Goal: Task Accomplishment & Management: Use online tool/utility

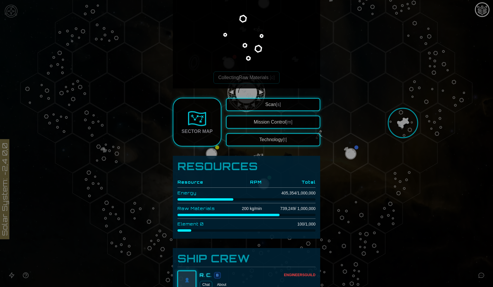
scroll to position [50, 0]
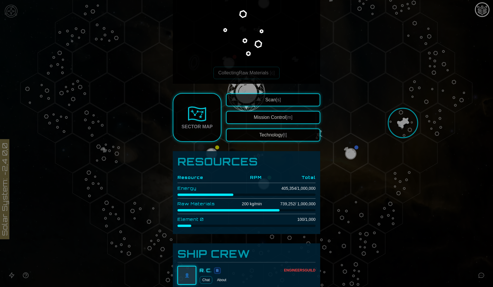
click at [371, 131] on div at bounding box center [246, 143] width 493 height 287
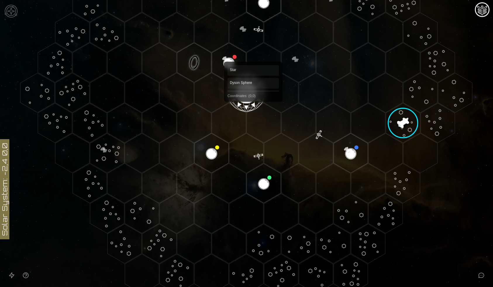
click at [247, 97] on polygon "Hex at coordinates 0,0, clickable" at bounding box center [246, 93] width 34 height 40
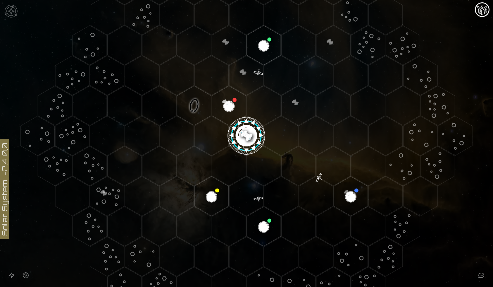
scroll to position [84, 0]
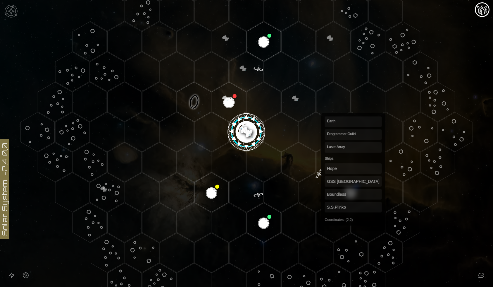
click at [354, 191] on polygon "Hex at coordinates 2,2, clickable" at bounding box center [351, 192] width 34 height 40
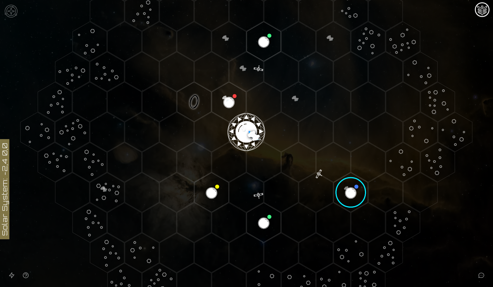
click at [242, 134] on polygon "Hex at coordinates 0,0, clickable" at bounding box center [246, 132] width 34 height 40
click at [246, 133] on image at bounding box center [247, 132] width 40 height 40
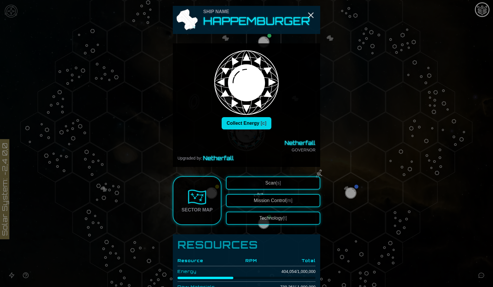
click at [244, 122] on button "Collect Energy [c]" at bounding box center [247, 123] width 50 height 12
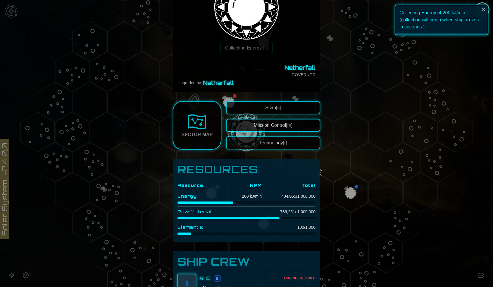
scroll to position [121, 0]
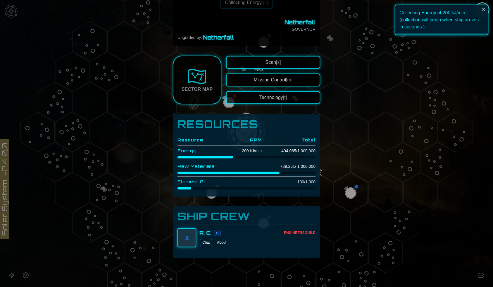
click at [266, 99] on button "Technology [t]" at bounding box center [273, 97] width 94 height 13
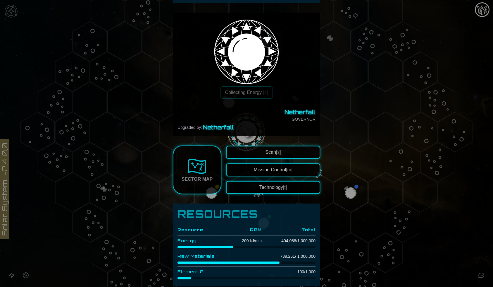
scroll to position [0, 0]
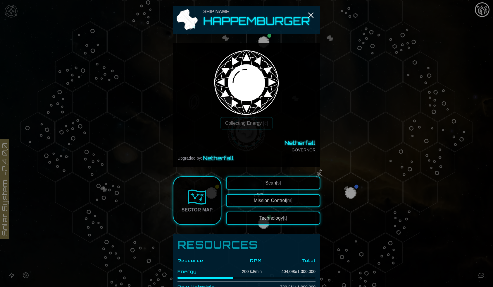
click at [342, 133] on div at bounding box center [246, 143] width 493 height 287
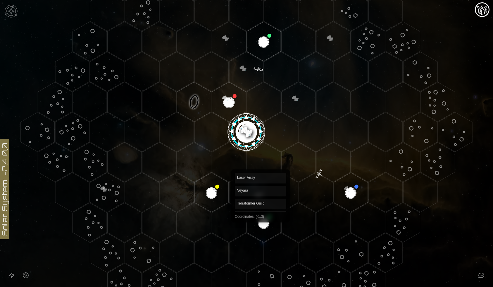
click at [261, 218] on polygon "Hex at coordinates -1,3, clickable" at bounding box center [264, 223] width 34 height 40
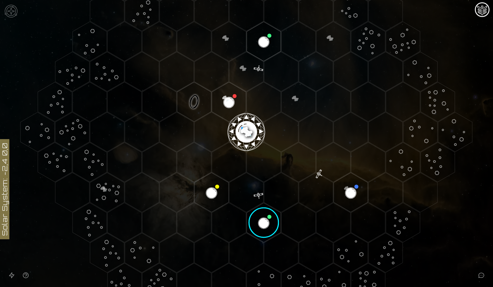
click at [261, 218] on image at bounding box center [264, 222] width 40 height 40
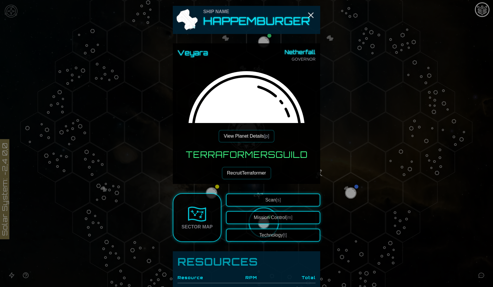
click at [250, 169] on button "Recruit Terraformer" at bounding box center [246, 173] width 49 height 12
click at [255, 172] on button "Recruit Terraformer" at bounding box center [246, 173] width 49 height 12
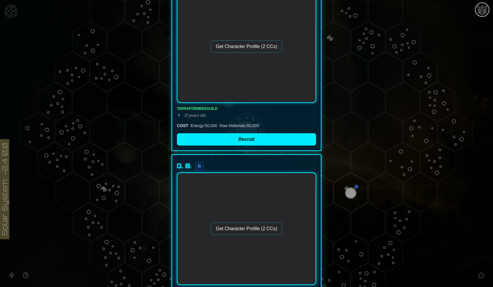
scroll to position [337, 0]
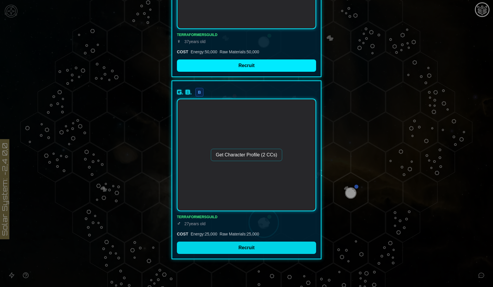
click at [238, 246] on button "Recruit" at bounding box center [246, 247] width 139 height 12
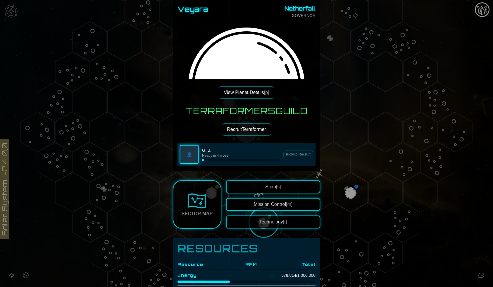
scroll to position [110, 0]
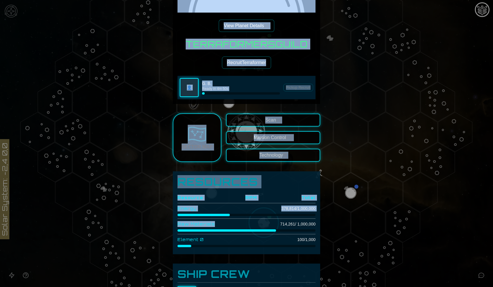
drag, startPoint x: 164, startPoint y: 234, endPoint x: 251, endPoint y: 227, distance: 87.2
click at [251, 227] on div "Ship Name Happemburger Veyara Netherfall GOVERNOR View Planet Details [p] Terra…" at bounding box center [246, 143] width 493 height 287
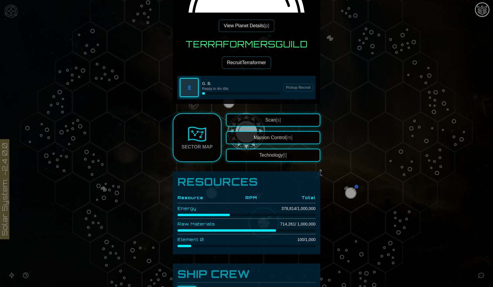
click at [253, 247] on td at bounding box center [247, 247] width 138 height 5
click at [247, 62] on button "Recruit Terraformer" at bounding box center [246, 62] width 49 height 12
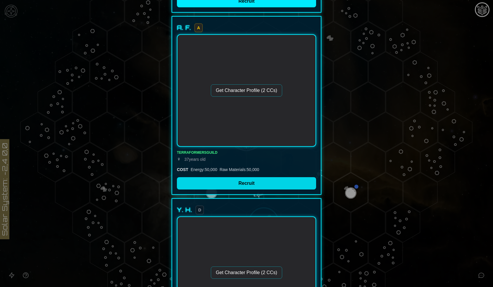
scroll to position [229, 0]
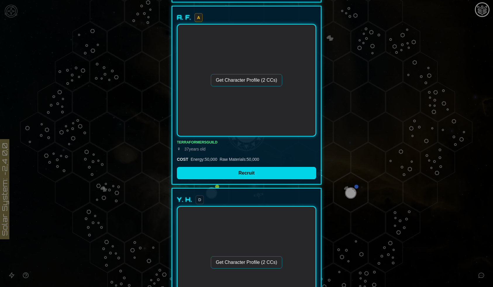
click at [227, 174] on button "Recruit" at bounding box center [246, 173] width 139 height 12
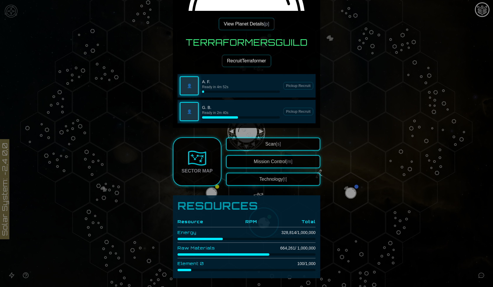
scroll to position [13, 0]
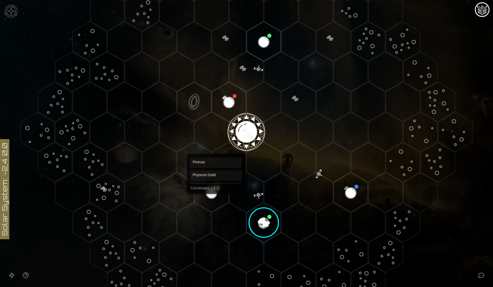
click at [216, 196] on polygon "Hex at coordinates -2,2, clickable" at bounding box center [212, 192] width 34 height 40
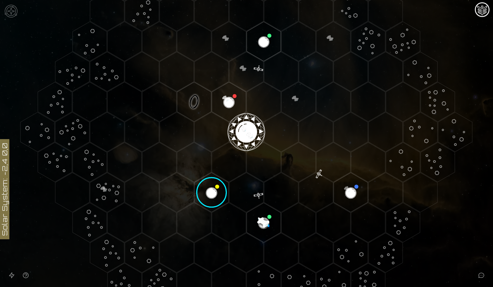
click at [216, 196] on image at bounding box center [212, 192] width 40 height 40
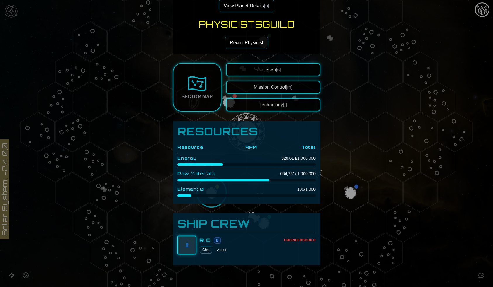
scroll to position [138, 0]
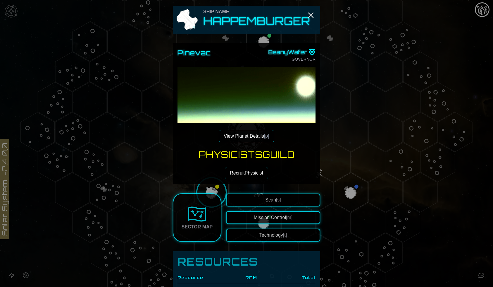
click at [238, 173] on button "Recruit Physicist" at bounding box center [246, 173] width 43 height 12
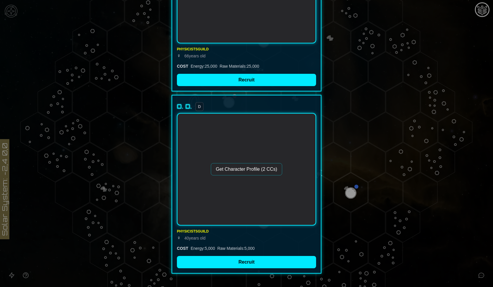
scroll to position [337, 0]
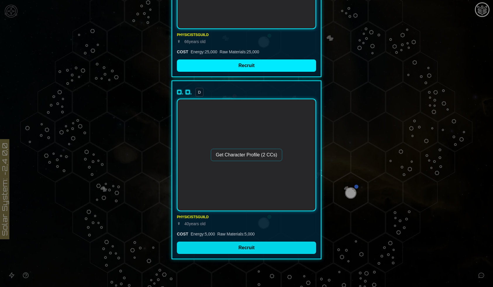
click at [231, 250] on button "Recruit" at bounding box center [246, 247] width 139 height 12
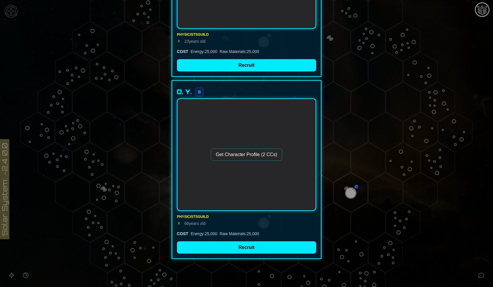
scroll to position [155, 0]
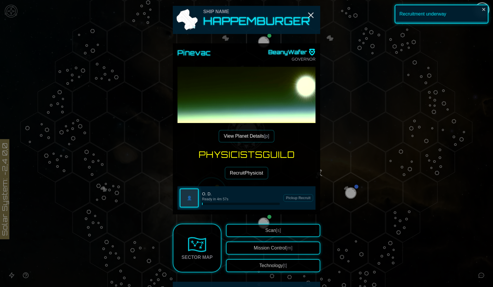
click at [249, 175] on button "Recruit Physicist" at bounding box center [246, 173] width 43 height 12
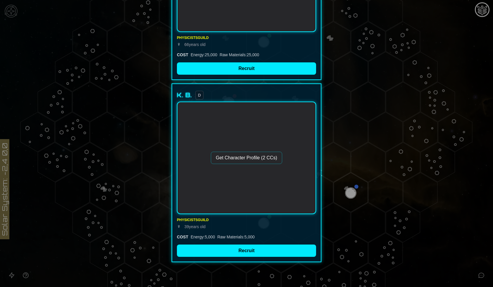
scroll to position [337, 0]
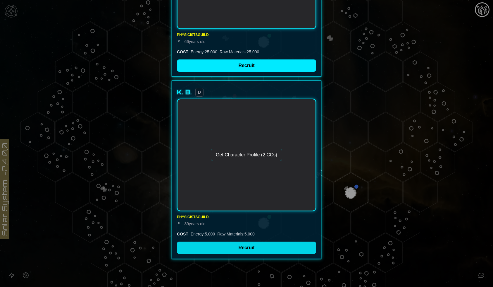
click at [237, 243] on button "Recruit" at bounding box center [246, 247] width 139 height 12
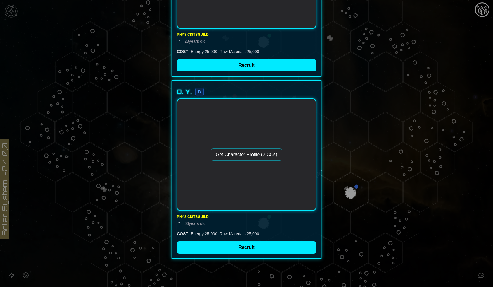
scroll to position [155, 0]
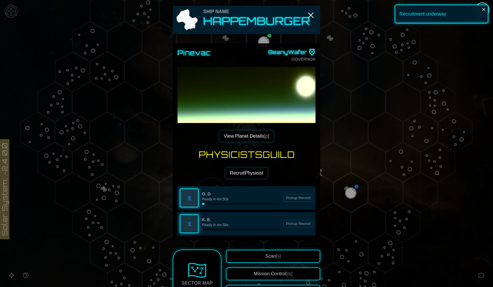
click at [338, 227] on div at bounding box center [246, 143] width 493 height 287
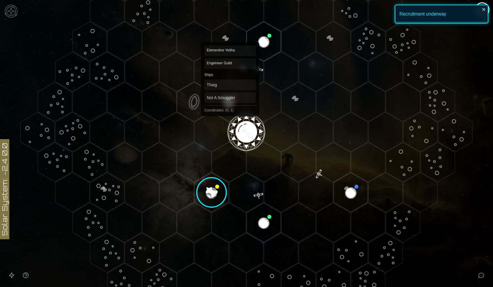
click at [231, 101] on polygon "Hex at coordinates 0,-1, clickable" at bounding box center [229, 102] width 34 height 40
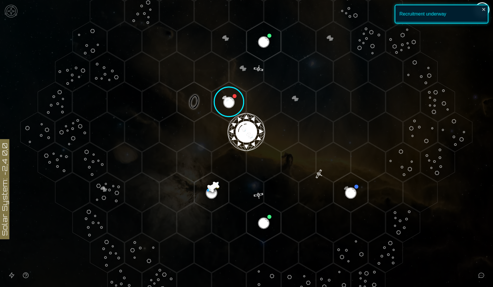
click at [231, 101] on image at bounding box center [229, 102] width 40 height 40
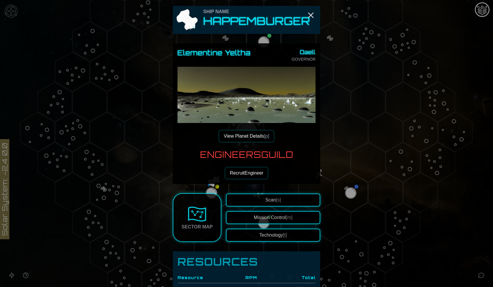
click at [363, 188] on div at bounding box center [246, 143] width 493 height 287
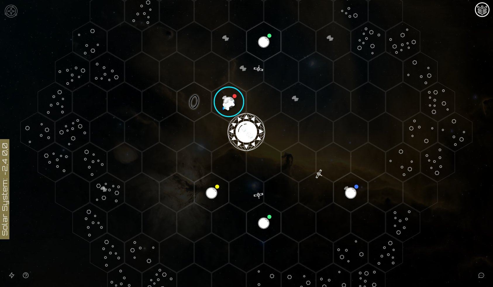
click at [234, 101] on image at bounding box center [229, 102] width 40 height 40
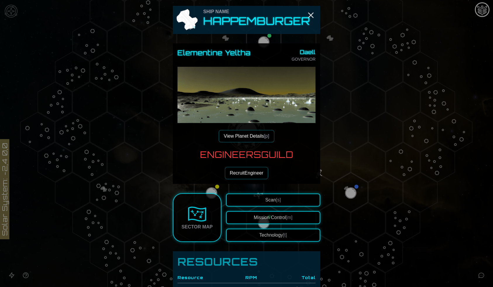
click at [241, 173] on button "Recruit Engineer" at bounding box center [247, 173] width 44 height 12
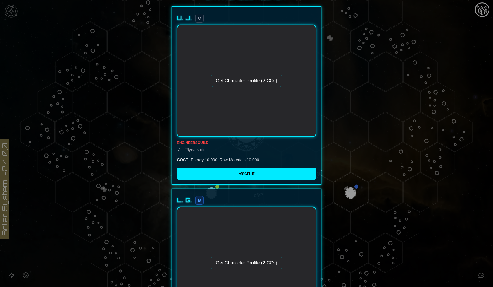
scroll to position [42, 0]
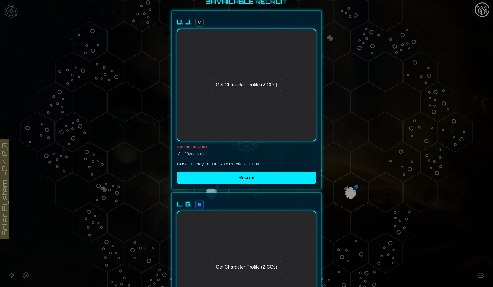
click at [241, 173] on button "Recruit" at bounding box center [246, 177] width 139 height 12
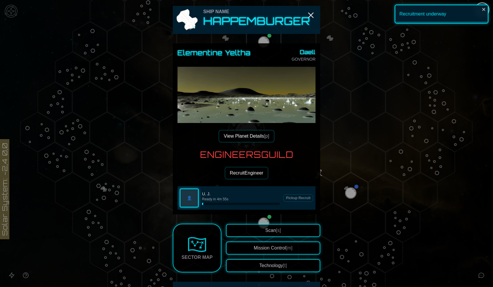
click at [241, 173] on button "Recruit Engineer" at bounding box center [247, 173] width 44 height 12
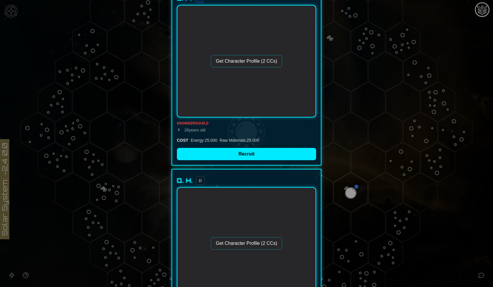
scroll to position [327, 0]
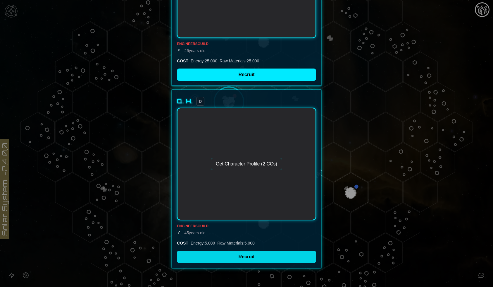
click at [229, 256] on button "Recruit" at bounding box center [246, 257] width 139 height 12
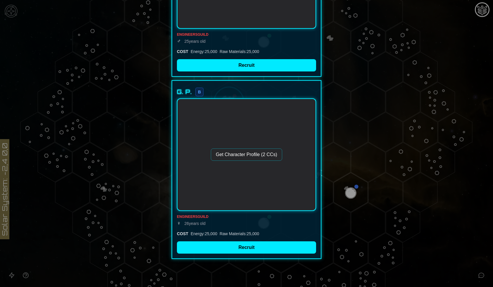
scroll to position [155, 0]
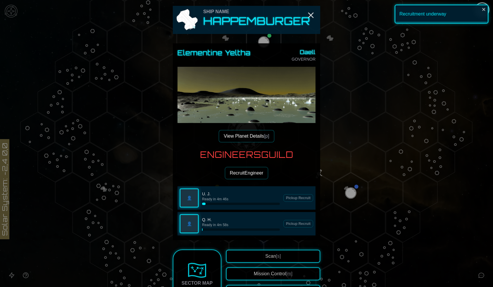
click at [333, 246] on div at bounding box center [246, 143] width 493 height 287
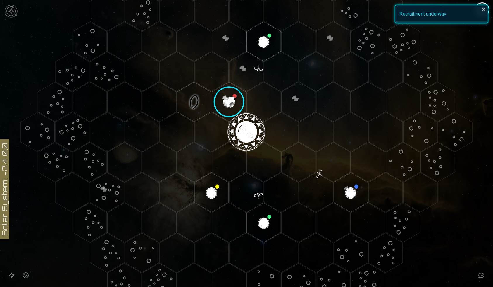
click at [358, 204] on polygon "Hex at coordinates 2,2, clickable" at bounding box center [351, 192] width 34 height 40
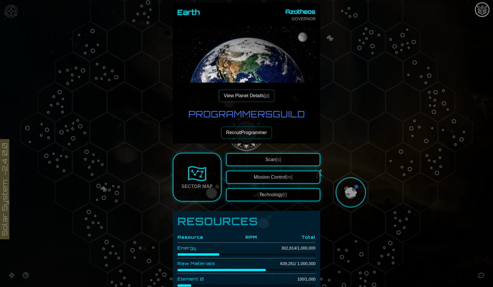
scroll to position [32, 0]
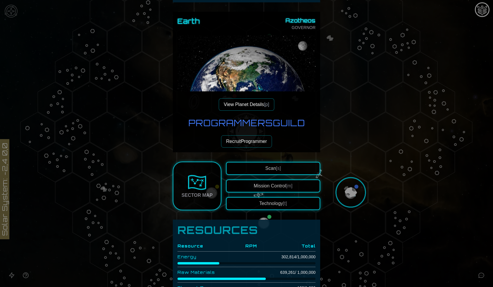
click at [245, 140] on button "Recruit Programmer" at bounding box center [246, 141] width 51 height 12
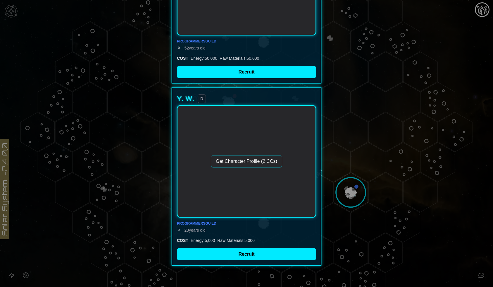
scroll to position [337, 0]
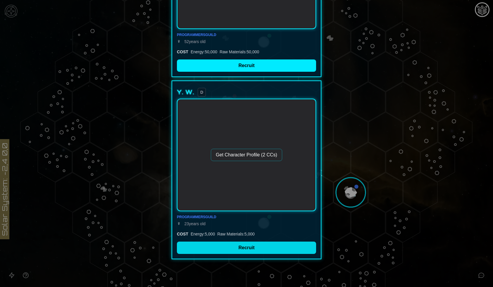
click at [248, 245] on button "Recruit" at bounding box center [246, 247] width 139 height 12
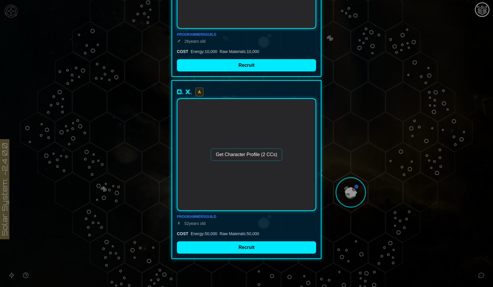
scroll to position [155, 0]
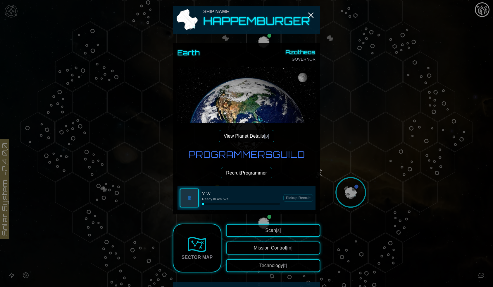
click at [248, 174] on button "Recruit Programmer" at bounding box center [246, 173] width 51 height 12
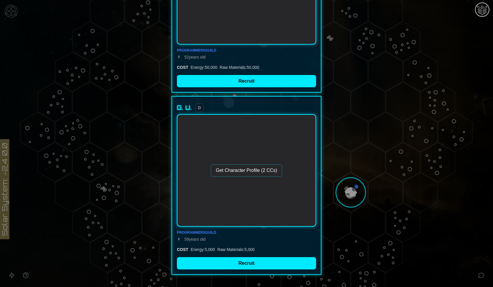
scroll to position [337, 0]
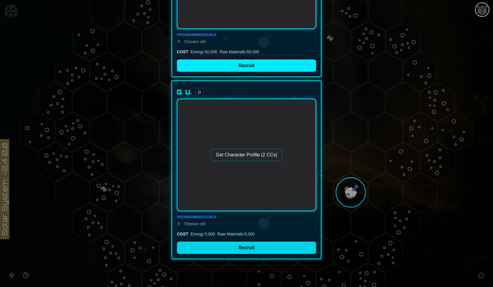
click at [234, 243] on button "Recruit" at bounding box center [246, 247] width 139 height 12
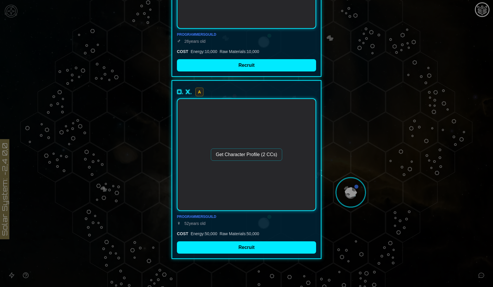
scroll to position [155, 0]
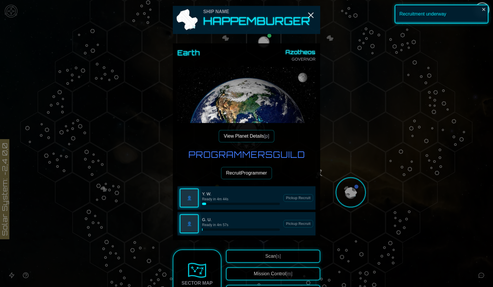
click at [365, 231] on div at bounding box center [246, 143] width 493 height 287
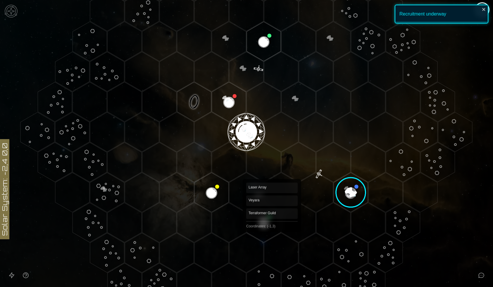
click at [270, 226] on polygon "Hex at coordinates -1,3, clickable" at bounding box center [264, 223] width 34 height 40
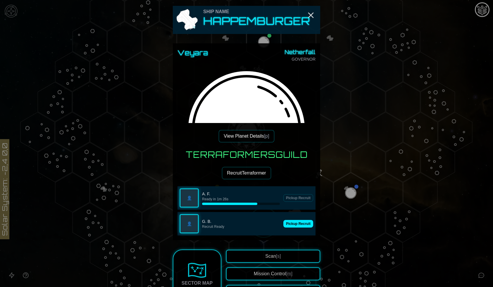
click at [203, 268] on img at bounding box center [197, 270] width 19 height 19
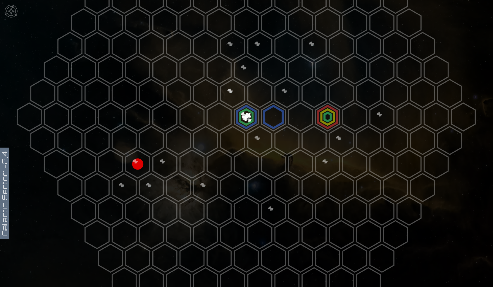
scroll to position [99, 0]
click at [139, 159] on polygon at bounding box center [138, 164] width 24 height 28
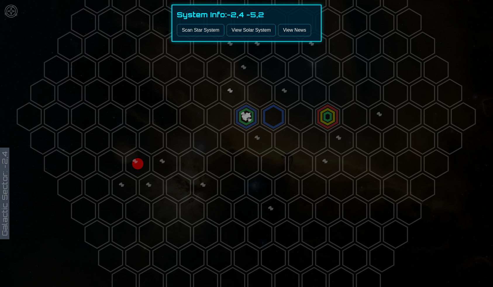
click at [253, 31] on link "View Solar System" at bounding box center [251, 30] width 49 height 12
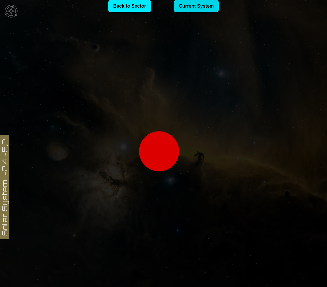
click at [193, 8] on link "Current System" at bounding box center [196, 6] width 45 height 12
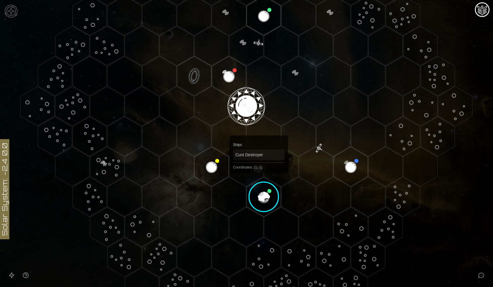
scroll to position [145, 0]
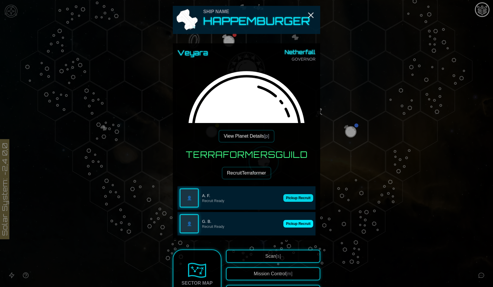
click at [297, 198] on button "Pickup Recruit" at bounding box center [299, 198] width 30 height 8
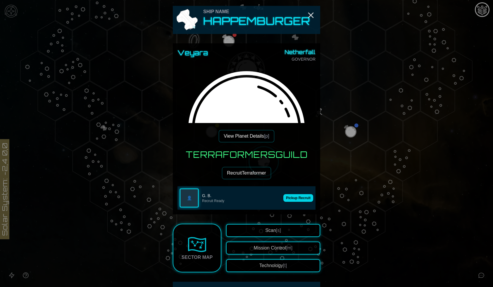
click at [296, 198] on button "Pickup Recruit" at bounding box center [299, 198] width 30 height 8
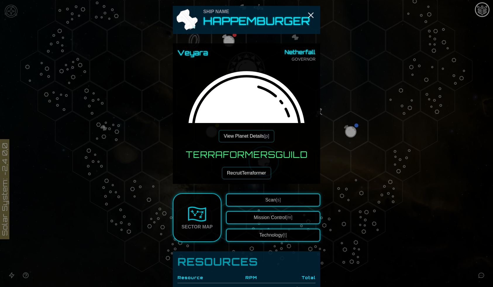
click at [153, 149] on div at bounding box center [246, 143] width 493 height 287
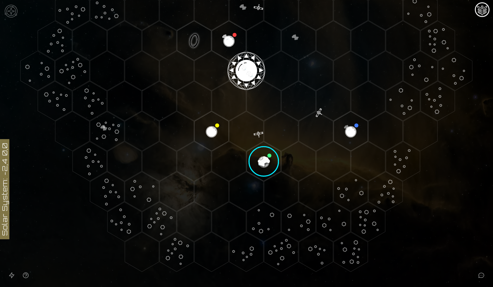
click at [212, 127] on polygon "Hex at coordinates -2,2, clickable" at bounding box center [212, 131] width 34 height 40
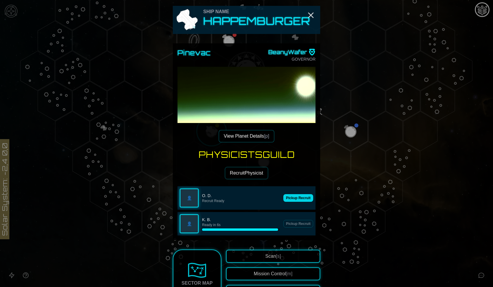
click at [293, 196] on button "Pickup Recruit" at bounding box center [299, 198] width 30 height 8
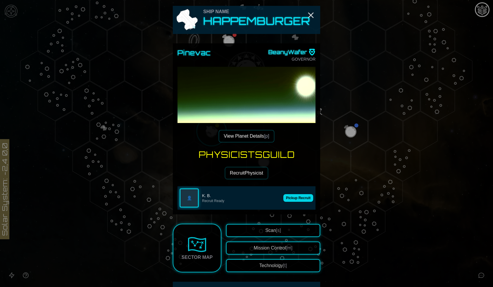
click at [295, 200] on button "Pickup Recruit" at bounding box center [299, 198] width 30 height 8
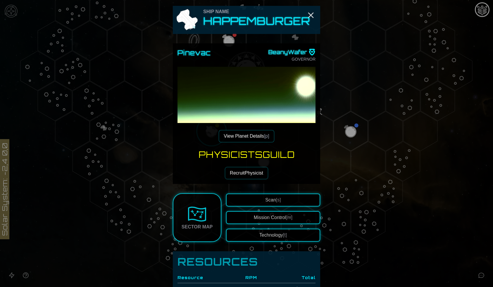
click at [348, 80] on div at bounding box center [246, 143] width 493 height 287
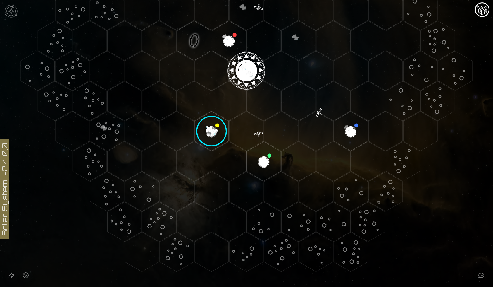
click at [209, 125] on image at bounding box center [212, 131] width 40 height 40
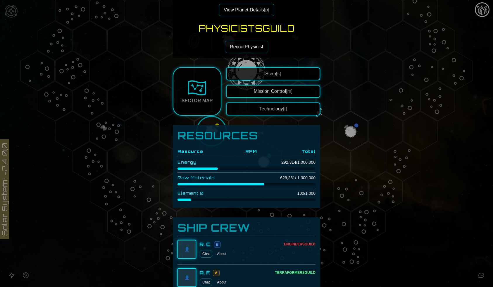
scroll to position [105, 0]
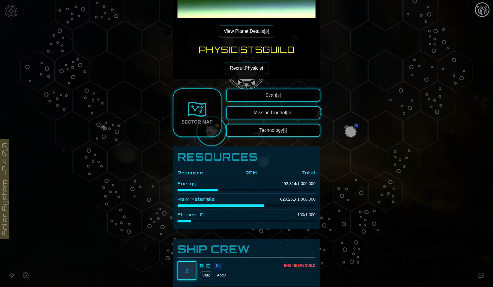
click at [248, 131] on button "Technology [t]" at bounding box center [273, 130] width 94 height 13
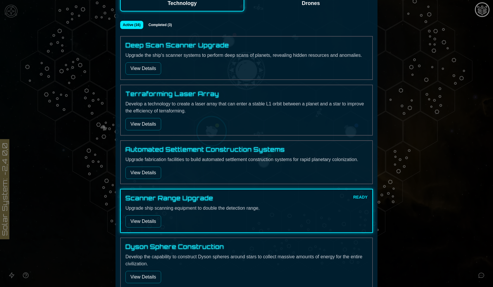
scroll to position [164, 0]
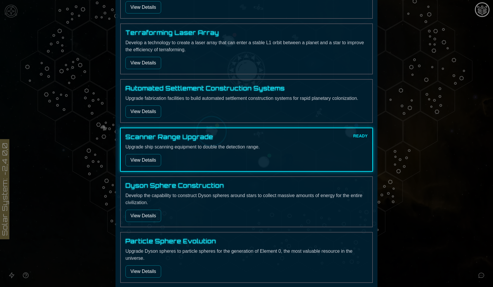
click at [154, 160] on button "View Details" at bounding box center [144, 160] width 36 height 12
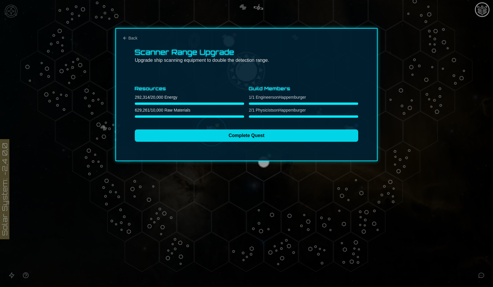
click at [188, 136] on button "Complete Quest" at bounding box center [247, 135] width 224 height 12
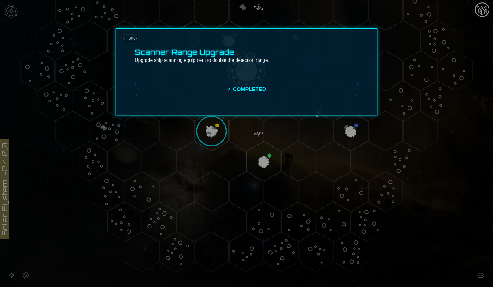
click at [133, 36] on span "Back" at bounding box center [132, 38] width 9 height 6
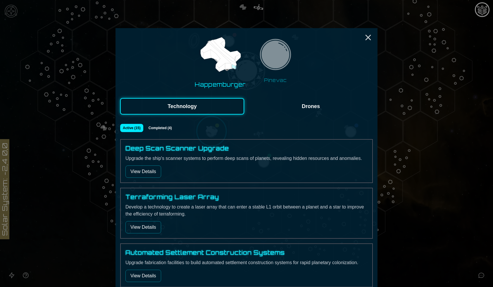
click at [148, 172] on button "View Details" at bounding box center [144, 171] width 36 height 12
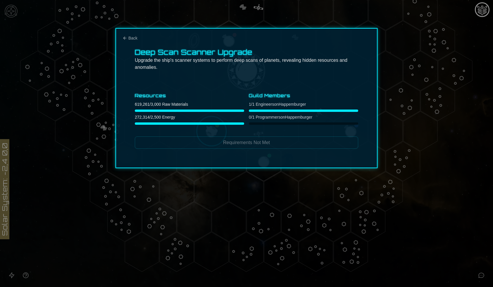
click at [199, 180] on div at bounding box center [246, 143] width 493 height 287
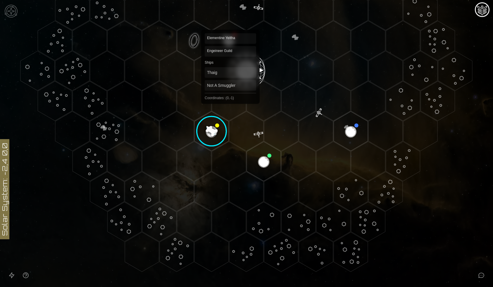
click at [231, 45] on polygon "Hex at coordinates 0,-1, clickable" at bounding box center [229, 41] width 34 height 40
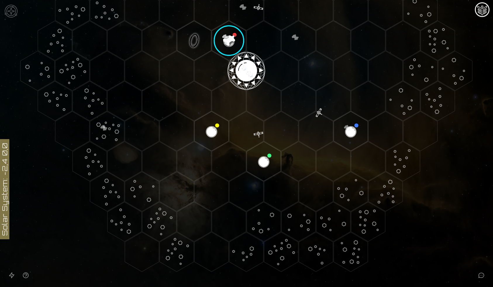
click at [230, 42] on image at bounding box center [229, 40] width 40 height 40
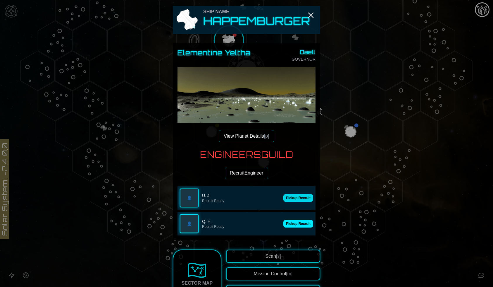
click at [300, 197] on button "Pickup Recruit" at bounding box center [299, 198] width 30 height 8
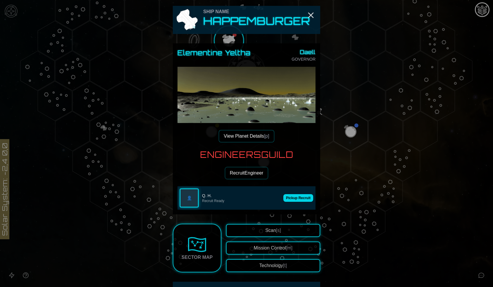
click at [297, 198] on button "Pickup Recruit" at bounding box center [299, 198] width 30 height 8
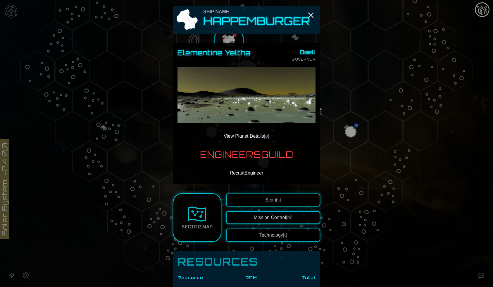
click at [350, 158] on div at bounding box center [246, 143] width 493 height 287
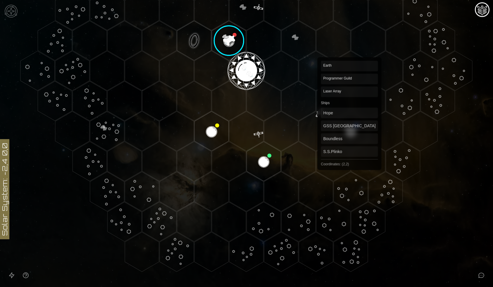
click at [350, 134] on polygon "Hex at coordinates 2,2, clickable" at bounding box center [351, 131] width 34 height 40
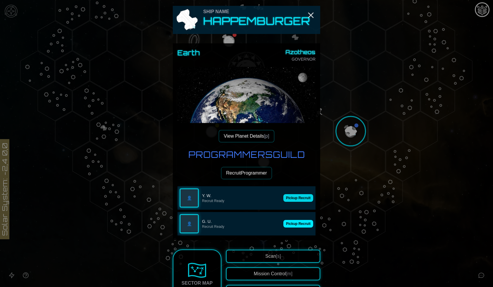
click at [299, 197] on button "Pickup Recruit" at bounding box center [299, 198] width 30 height 8
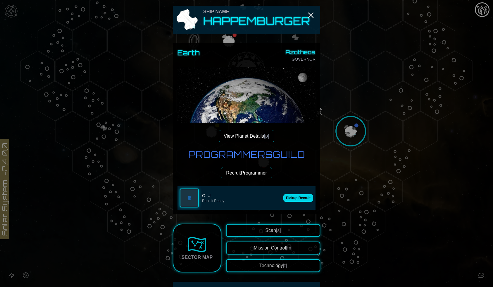
click at [296, 197] on button "Pickup Recruit" at bounding box center [299, 198] width 30 height 8
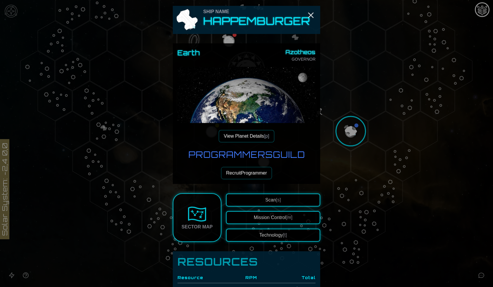
click at [284, 233] on span "[t]" at bounding box center [285, 234] width 4 height 5
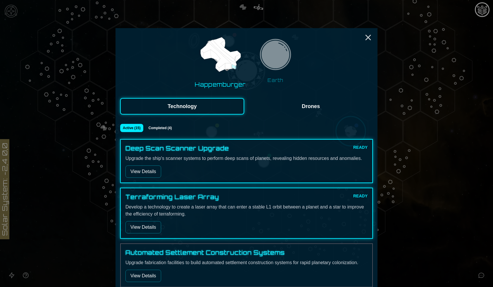
click at [151, 168] on button "View Details" at bounding box center [144, 171] width 36 height 12
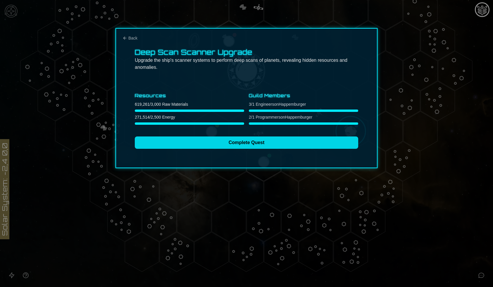
click at [187, 139] on button "Complete Quest" at bounding box center [247, 142] width 224 height 12
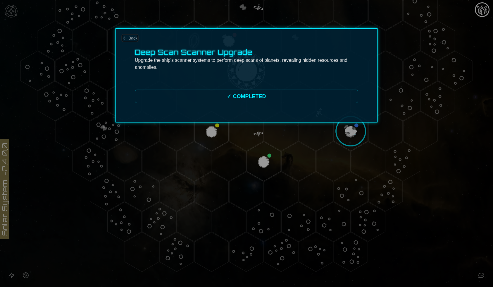
click at [133, 39] on span "Back" at bounding box center [132, 38] width 9 height 6
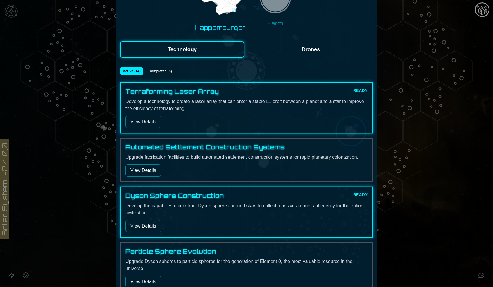
scroll to position [61, 0]
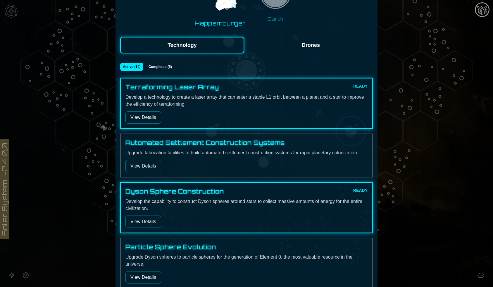
click at [152, 112] on button "View Details" at bounding box center [144, 117] width 36 height 12
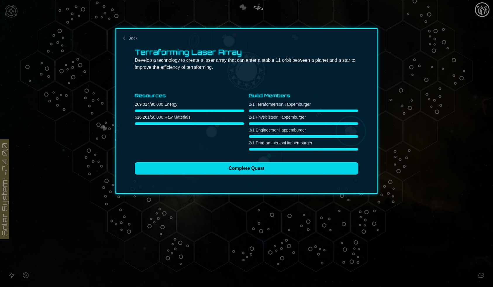
click at [172, 170] on button "Complete Quest" at bounding box center [247, 168] width 224 height 12
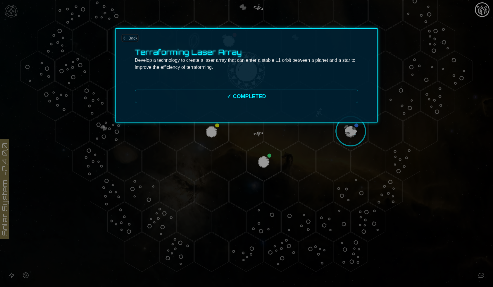
click at [132, 37] on span "Back" at bounding box center [132, 38] width 9 height 6
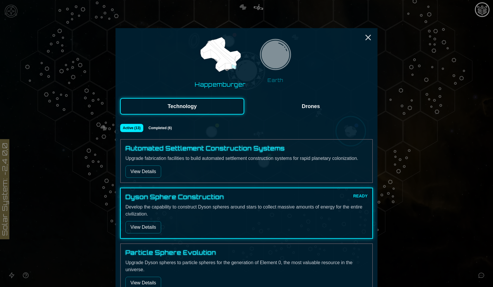
click at [148, 231] on button "View Details" at bounding box center [144, 227] width 36 height 12
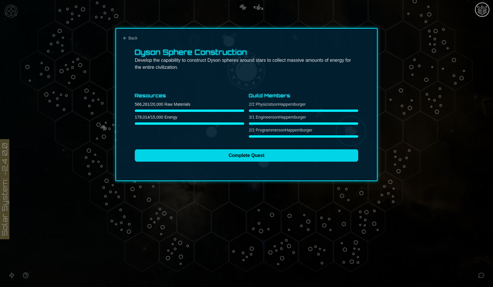
click at [174, 150] on button "Complete Quest" at bounding box center [247, 155] width 224 height 12
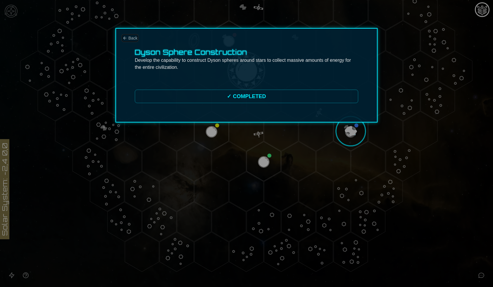
click at [131, 35] on span "Back" at bounding box center [132, 38] width 9 height 6
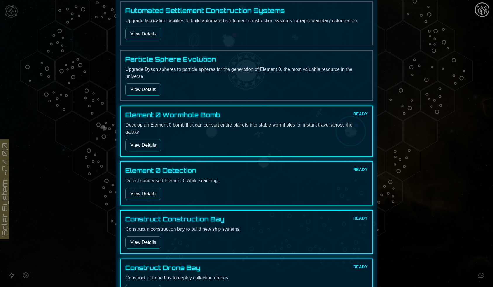
scroll to position [224, 0]
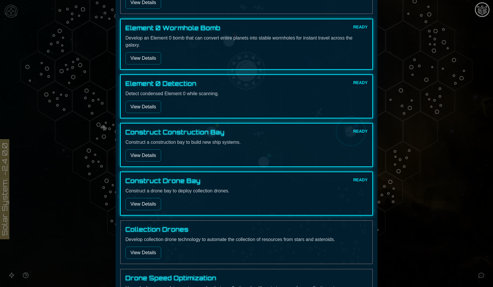
click at [135, 59] on button "View Details" at bounding box center [144, 58] width 36 height 12
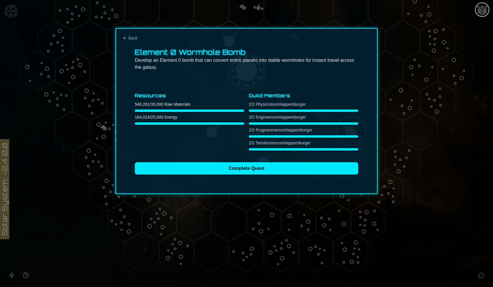
scroll to position [0, 0]
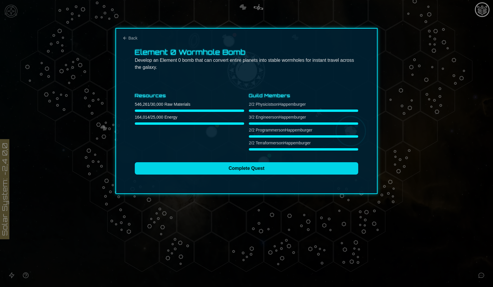
click at [188, 170] on button "Complete Quest" at bounding box center [247, 168] width 224 height 12
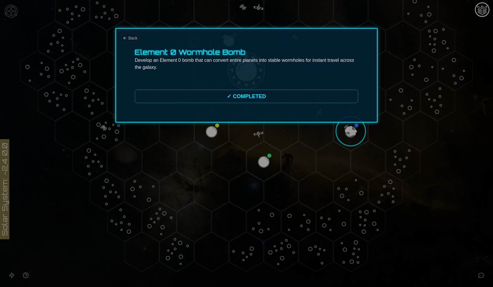
click at [133, 39] on span "Back" at bounding box center [132, 38] width 9 height 6
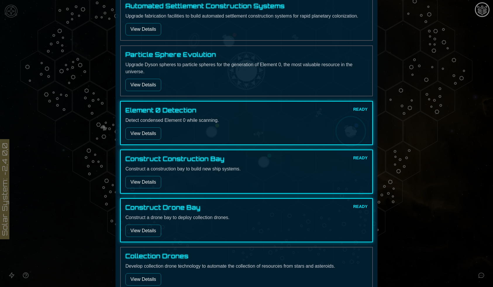
scroll to position [156, 0]
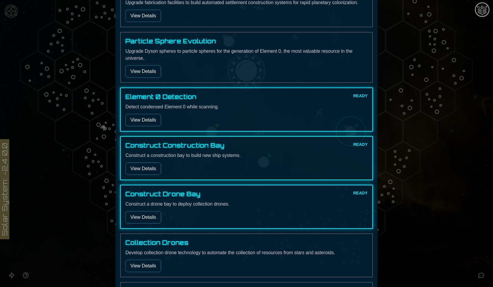
click at [149, 122] on button "View Details" at bounding box center [144, 120] width 36 height 12
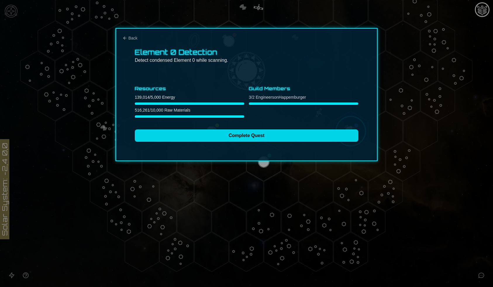
click at [153, 136] on button "Complete Quest" at bounding box center [247, 135] width 224 height 12
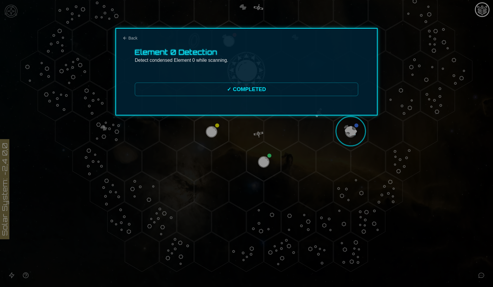
click at [127, 34] on div "Element 0 Detection Detect condensed Element 0 while scanning. ✓ COMPLETED" at bounding box center [247, 71] width 262 height 87
click at [128, 39] on button "Back" at bounding box center [130, 38] width 15 height 6
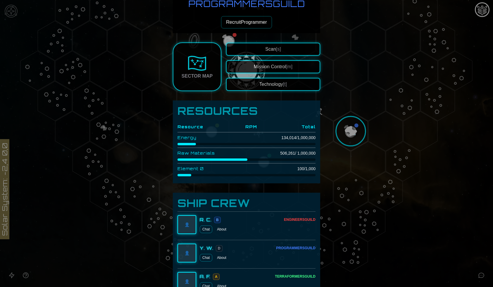
scroll to position [164, 0]
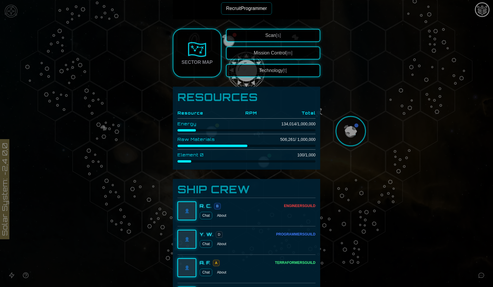
click at [350, 145] on div at bounding box center [246, 143] width 493 height 287
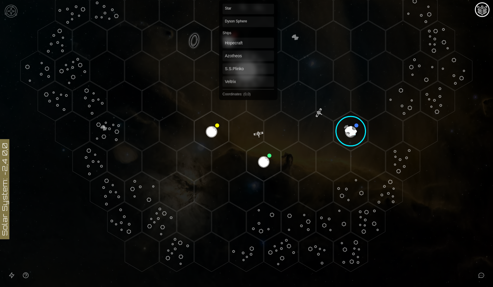
click at [248, 72] on polygon "Hex at coordinates 0,0, clickable" at bounding box center [246, 71] width 34 height 40
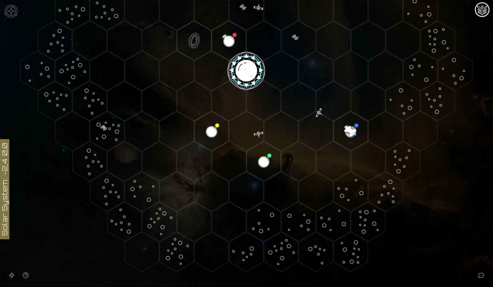
click at [248, 72] on image at bounding box center [247, 71] width 40 height 40
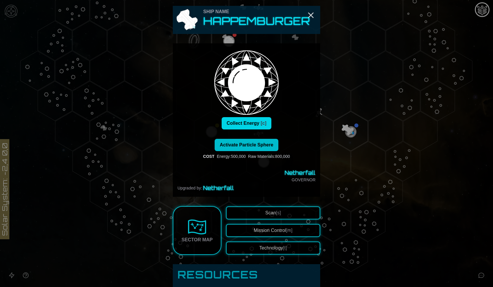
click at [250, 124] on button "Collect Energy [c]" at bounding box center [247, 123] width 50 height 12
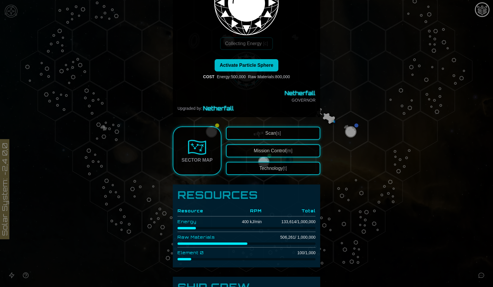
scroll to position [28, 0]
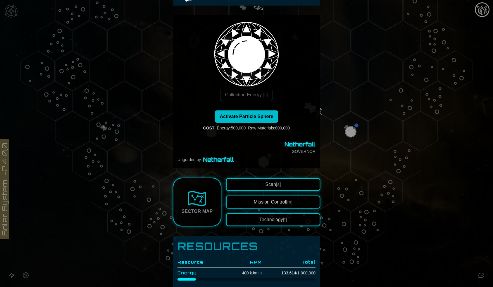
click at [354, 92] on div at bounding box center [246, 143] width 493 height 287
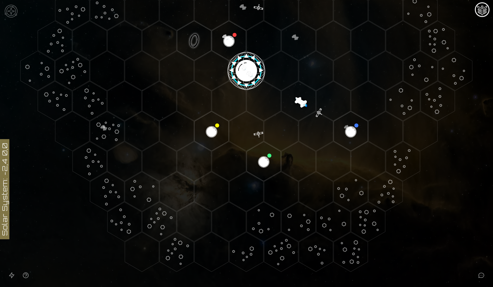
click at [249, 70] on image at bounding box center [247, 71] width 40 height 40
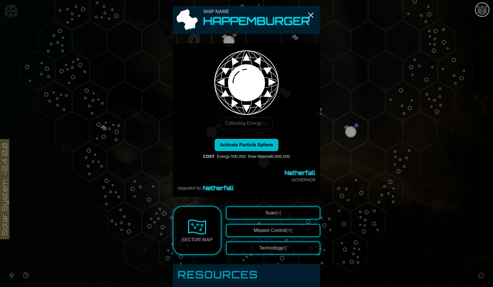
click at [366, 108] on div at bounding box center [246, 143] width 493 height 287
click at [265, 144] on span "Activate Particle Sphere" at bounding box center [247, 144] width 54 height 5
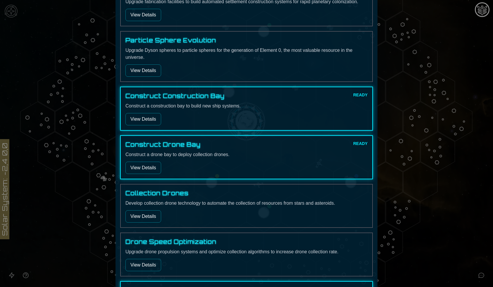
scroll to position [176, 0]
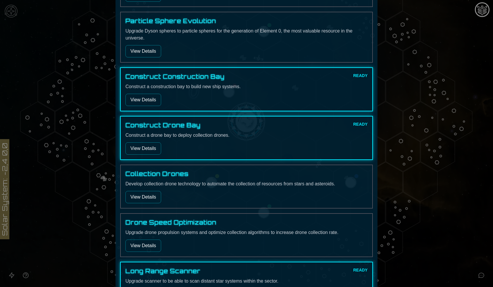
click at [151, 103] on button "View Details" at bounding box center [144, 100] width 36 height 12
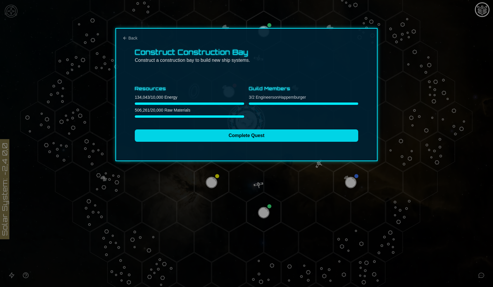
click at [197, 136] on button "Complete Quest" at bounding box center [247, 135] width 224 height 12
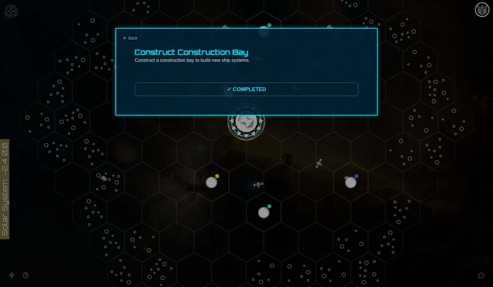
click at [132, 38] on span "Back" at bounding box center [132, 38] width 9 height 6
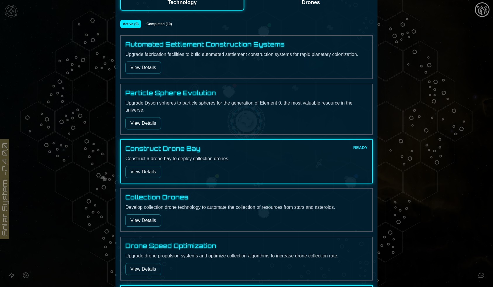
scroll to position [140, 0]
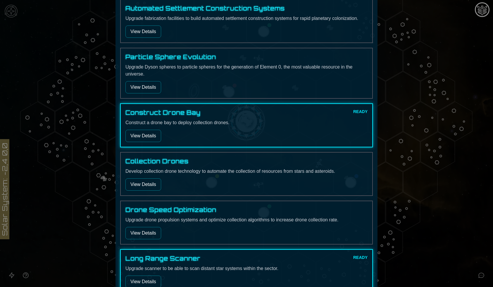
click at [146, 144] on div "Construct Drone Bay READY Construct a drone bay to deploy collection drones. Vi…" at bounding box center [246, 125] width 253 height 44
click at [145, 136] on button "View Details" at bounding box center [144, 136] width 36 height 12
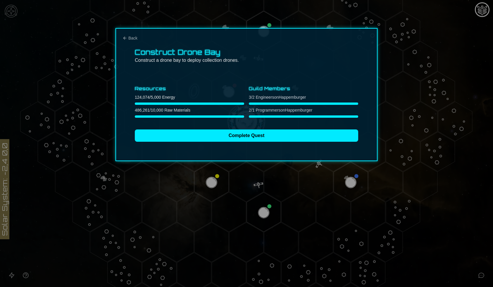
click at [145, 136] on button "Complete Quest" at bounding box center [247, 135] width 224 height 12
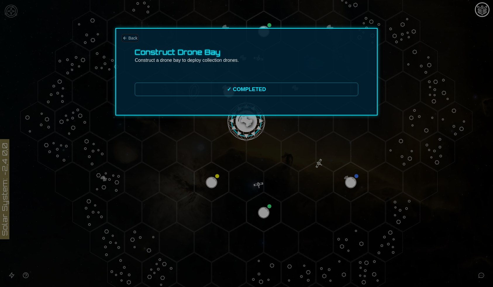
click at [130, 37] on span "Back" at bounding box center [132, 38] width 9 height 6
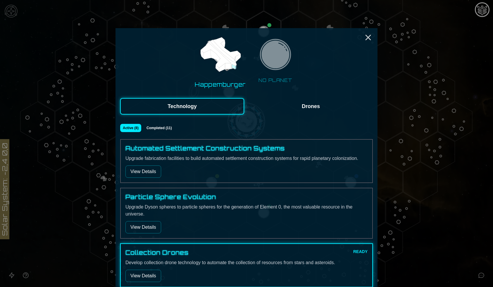
click at [154, 174] on button "View Details" at bounding box center [144, 171] width 36 height 12
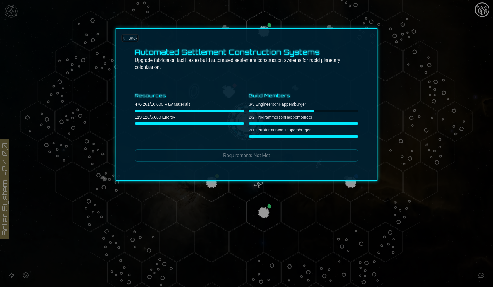
click at [135, 37] on span "Back" at bounding box center [132, 38] width 9 height 6
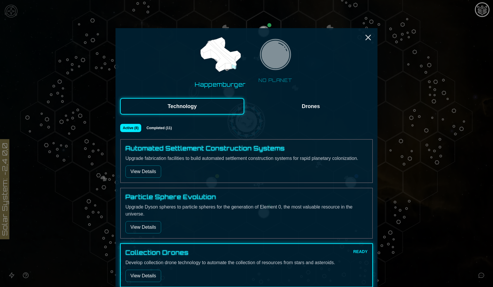
click at [438, 58] on div at bounding box center [246, 143] width 493 height 287
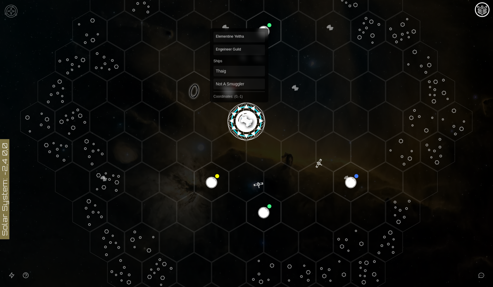
click at [239, 87] on polygon "Hex at coordinates 0,-1, clickable" at bounding box center [229, 91] width 34 height 40
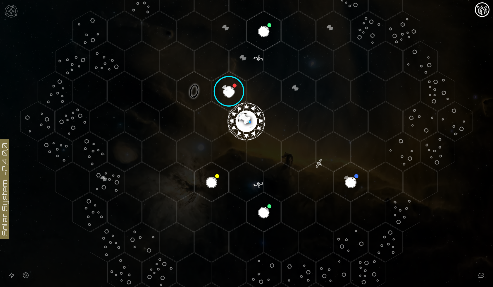
click at [234, 92] on image at bounding box center [229, 91] width 40 height 40
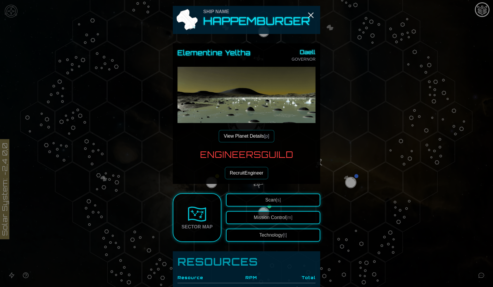
click at [251, 171] on button "Recruit Engineer" at bounding box center [247, 173] width 44 height 12
click at [251, 170] on button "Recruit Engineer" at bounding box center [247, 173] width 44 height 12
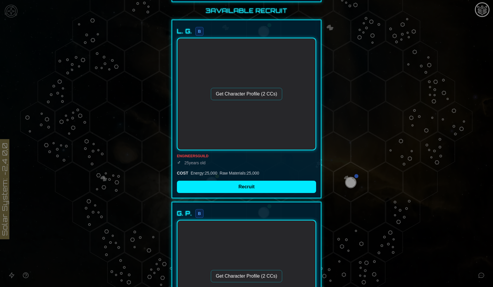
scroll to position [27, 0]
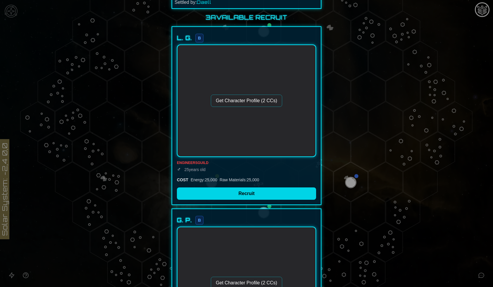
click at [240, 193] on button "Recruit" at bounding box center [246, 193] width 139 height 12
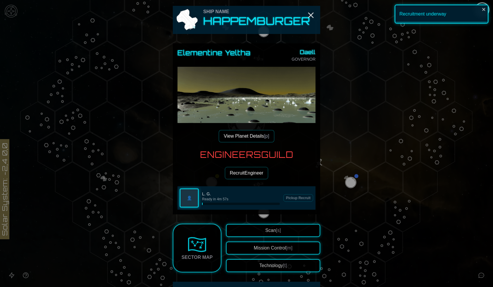
click at [336, 172] on div at bounding box center [246, 143] width 493 height 287
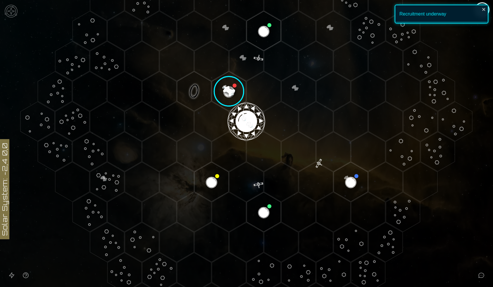
click at [251, 123] on polygon "Hex at coordinates 0,0, clickable" at bounding box center [246, 122] width 34 height 40
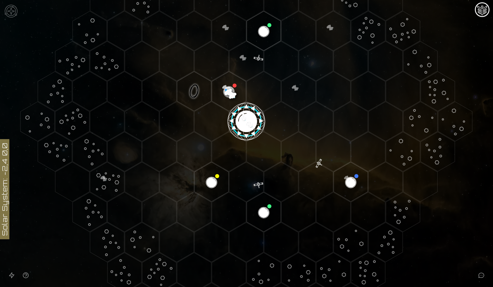
click at [251, 123] on image at bounding box center [247, 121] width 40 height 40
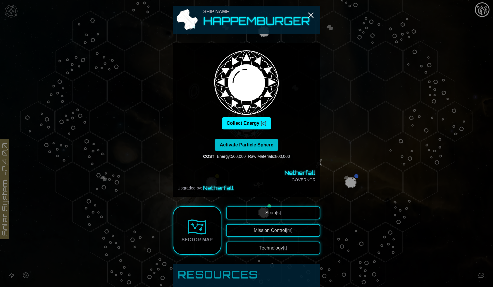
click at [251, 123] on button "Collect Energy [c]" at bounding box center [247, 123] width 50 height 12
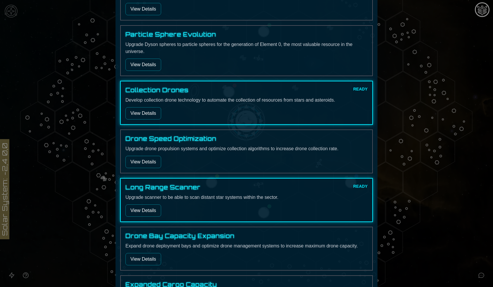
scroll to position [174, 0]
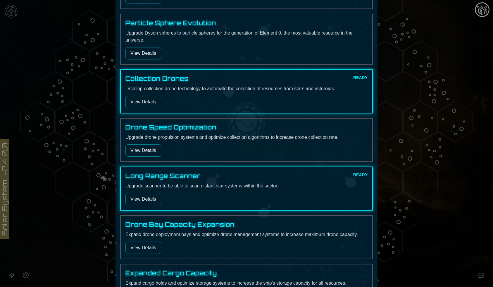
click at [152, 103] on button "View Details" at bounding box center [144, 102] width 36 height 12
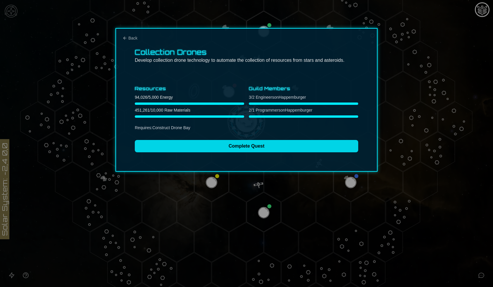
click at [183, 149] on button "Complete Quest" at bounding box center [247, 146] width 224 height 12
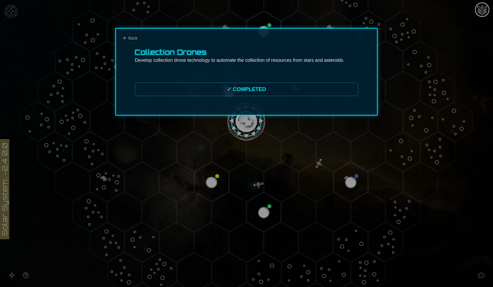
click at [136, 40] on span "Back" at bounding box center [132, 38] width 9 height 6
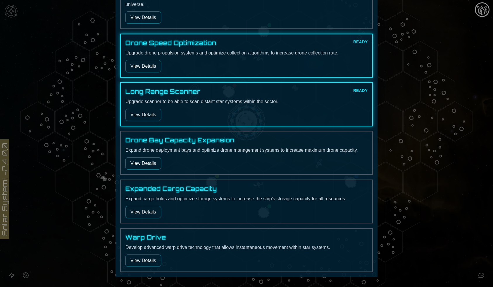
scroll to position [228, 0]
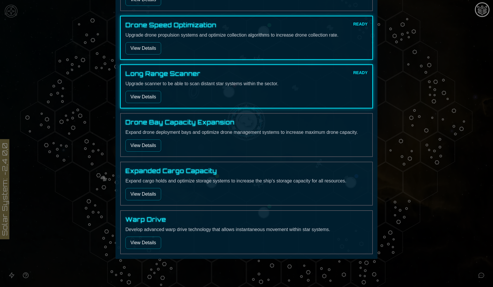
click at [152, 96] on button "View Details" at bounding box center [144, 97] width 36 height 12
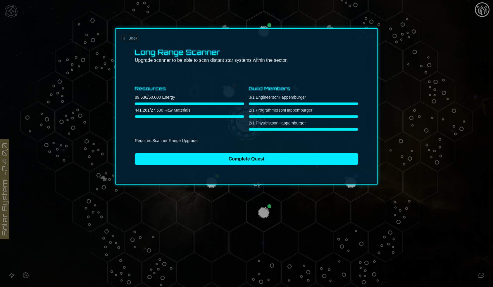
click at [133, 37] on span "Back" at bounding box center [132, 38] width 9 height 6
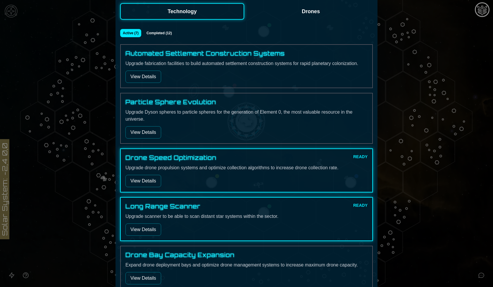
scroll to position [104, 0]
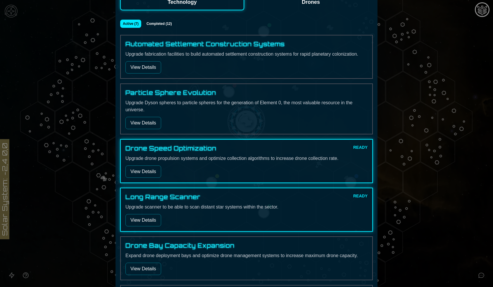
click at [146, 170] on button "View Details" at bounding box center [144, 171] width 36 height 12
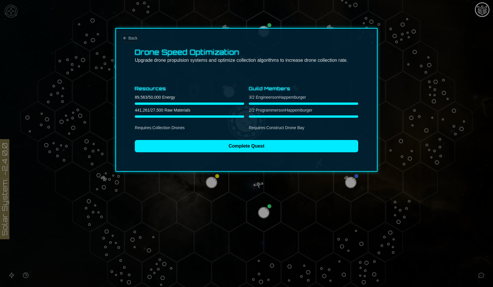
click at [132, 37] on span "Back" at bounding box center [132, 38] width 9 height 6
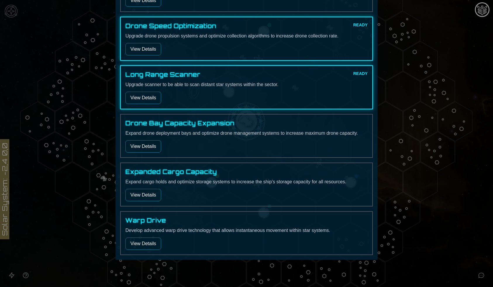
scroll to position [228, 0]
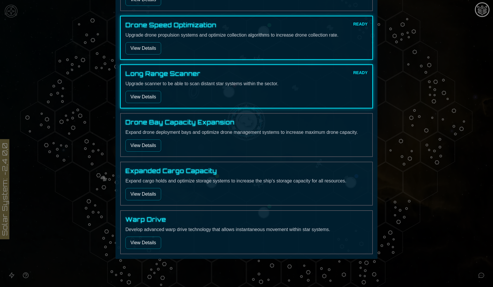
click at [150, 244] on button "View Details" at bounding box center [144, 242] width 36 height 12
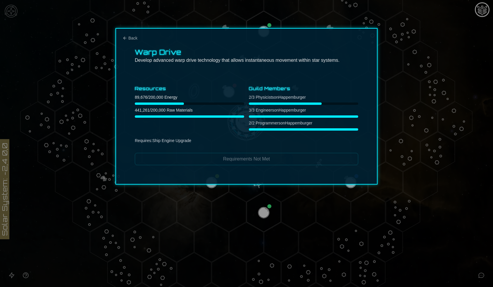
click at [419, 120] on div at bounding box center [246, 143] width 493 height 287
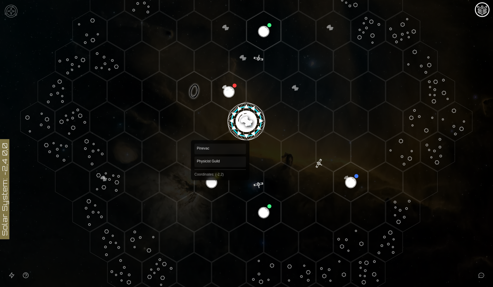
click at [212, 182] on polygon "Hex at coordinates -2,2, clickable" at bounding box center [212, 182] width 34 height 40
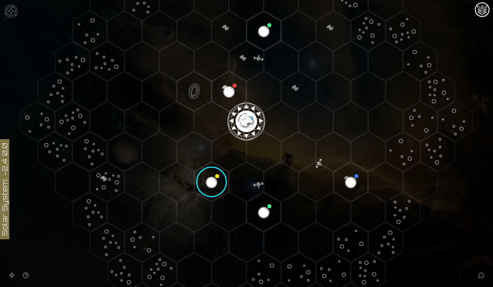
click at [212, 182] on image at bounding box center [212, 182] width 40 height 40
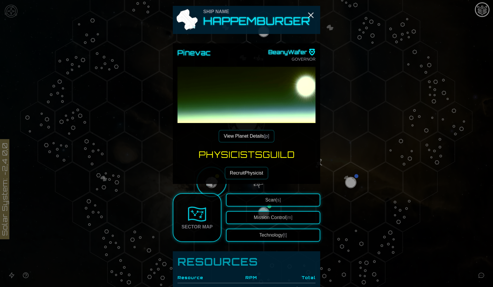
click at [248, 173] on button "Recruit Physicist" at bounding box center [246, 173] width 43 height 12
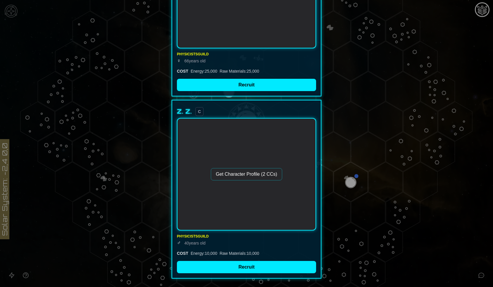
scroll to position [337, 0]
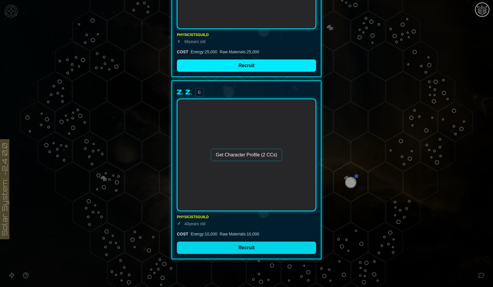
click at [231, 251] on button "Recruit" at bounding box center [246, 247] width 139 height 12
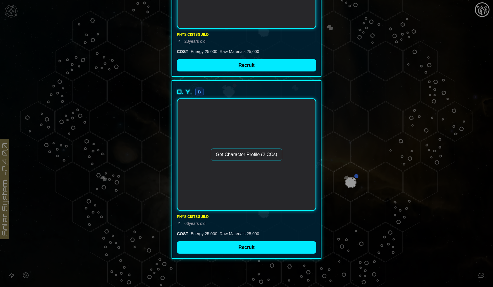
scroll to position [155, 0]
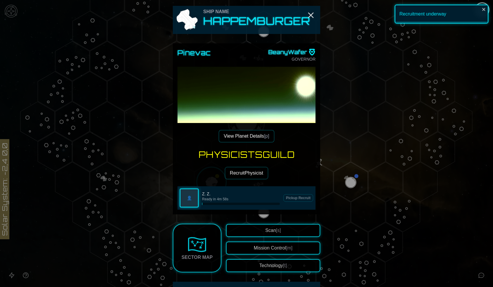
click at [361, 180] on div at bounding box center [246, 143] width 493 height 287
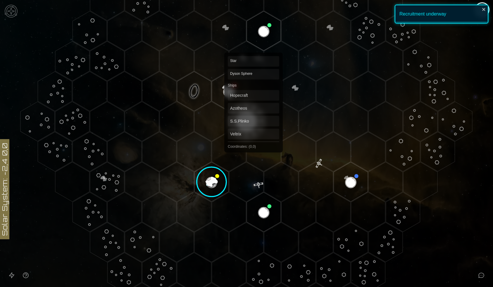
click at [254, 124] on polygon "Hex at coordinates 0,0, clickable" at bounding box center [246, 122] width 34 height 40
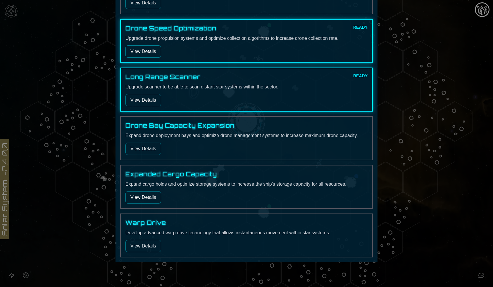
scroll to position [224, 0]
click at [149, 245] on button "View Details" at bounding box center [144, 246] width 36 height 12
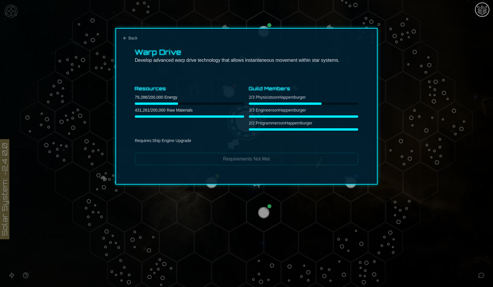
click at [149, 245] on div at bounding box center [246, 143] width 493 height 287
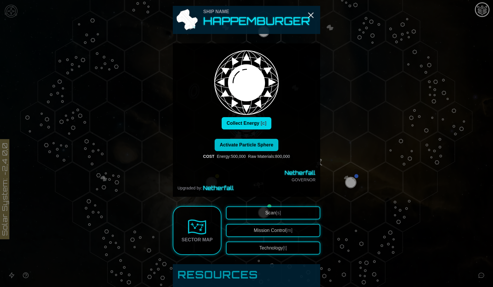
click at [243, 122] on button "Collect Energy [c]" at bounding box center [247, 123] width 50 height 12
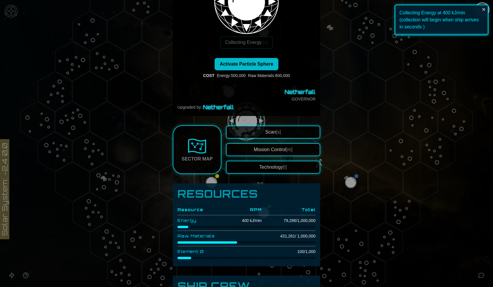
scroll to position [123, 0]
